Goal: Task Accomplishment & Management: Manage account settings

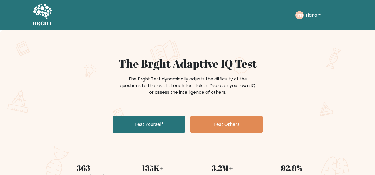
click at [318, 15] on button "Tiana" at bounding box center [312, 15] width 19 height 7
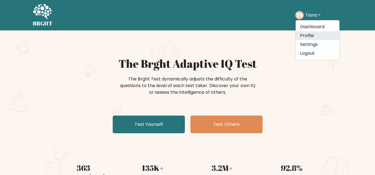
click at [314, 32] on link "Profile" at bounding box center [317, 35] width 44 height 9
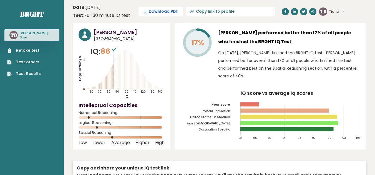
click at [156, 12] on span "Download PDF" at bounding box center [163, 12] width 29 height 6
